Goal: Task Accomplishment & Management: Use online tool/utility

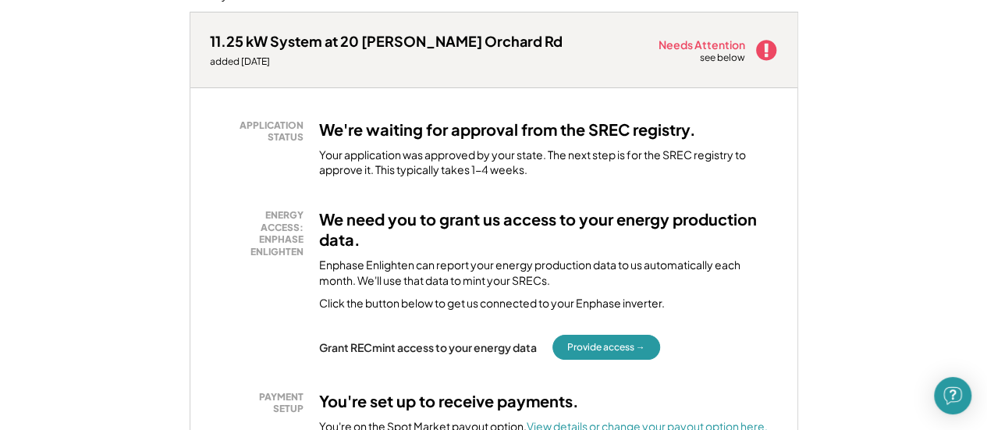
scroll to position [225, 0]
click at [608, 347] on button "Provide access →" at bounding box center [606, 346] width 108 height 25
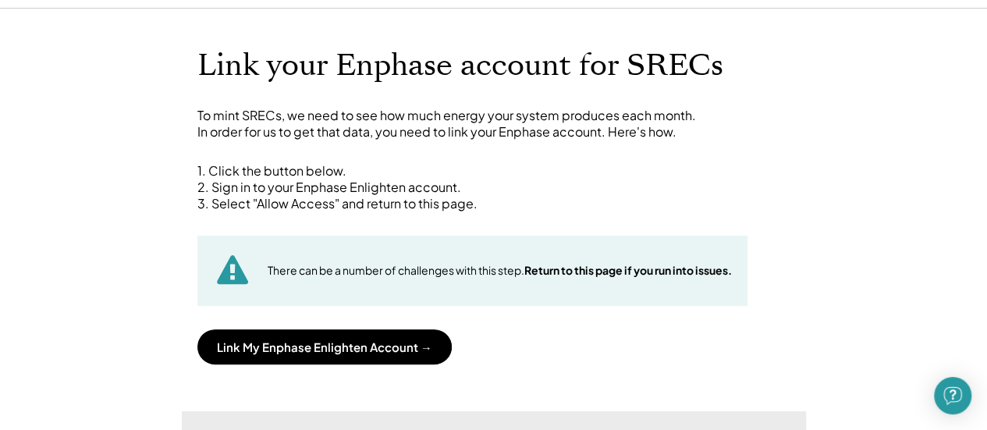
scroll to position [63, 0]
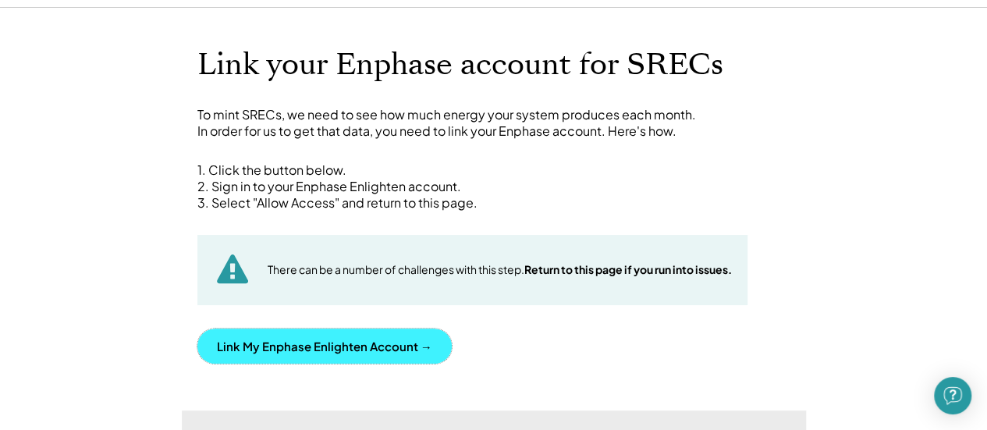
click at [340, 336] on button "Link My Enphase Enlighten Account →" at bounding box center [324, 345] width 254 height 35
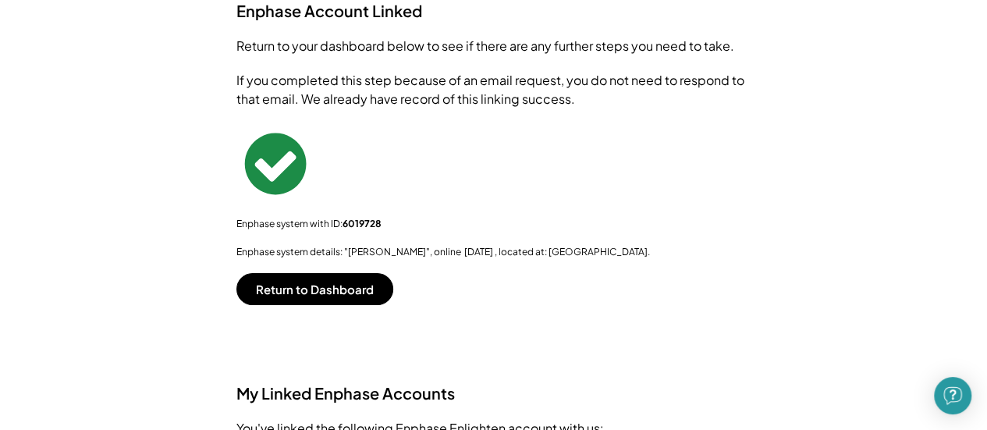
scroll to position [188, 0]
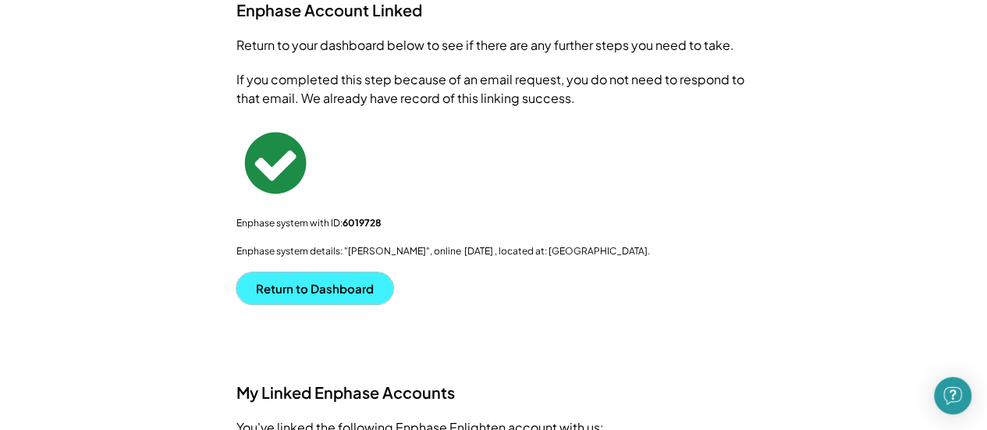
click at [315, 291] on button "Return to Dashboard" at bounding box center [314, 288] width 157 height 32
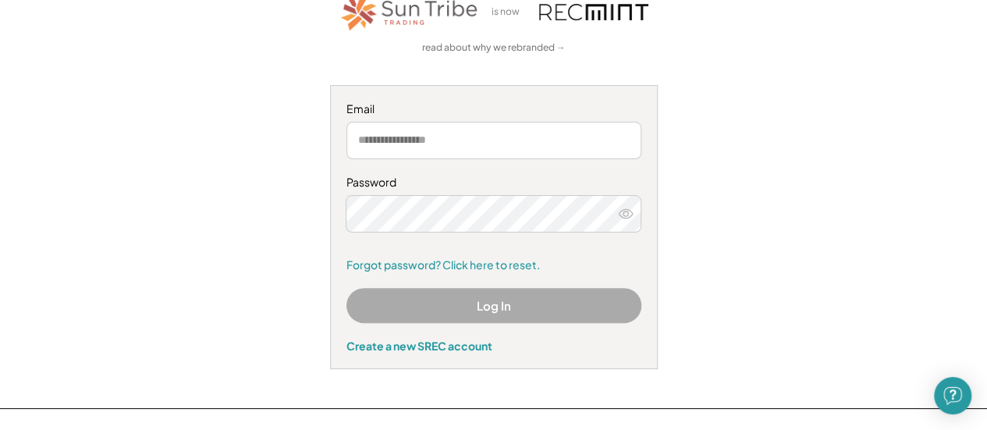
scroll to position [123, 0]
